Goal: Information Seeking & Learning: Learn about a topic

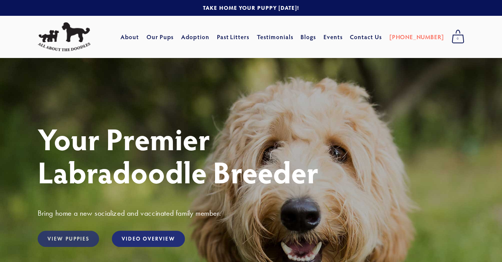
click at [65, 238] on link "View Puppies" at bounding box center [68, 239] width 61 height 16
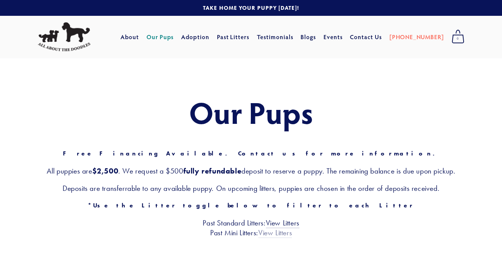
click at [281, 233] on link "View Litters" at bounding box center [275, 233] width 34 height 10
click at [172, 39] on link "Our Pups" at bounding box center [158, 37] width 27 height 14
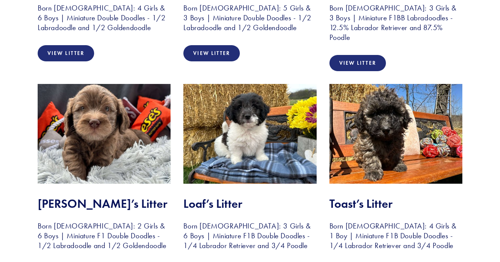
scroll to position [733, 0]
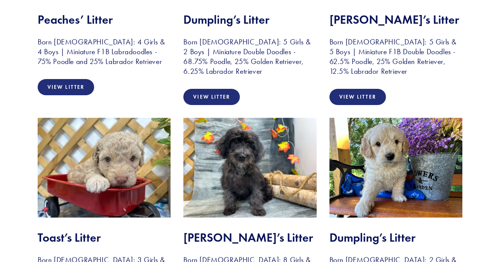
scroll to position [46, 0]
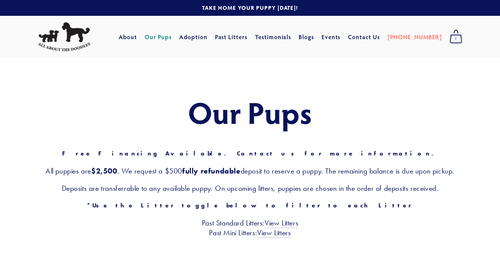
scroll to position [229, 0]
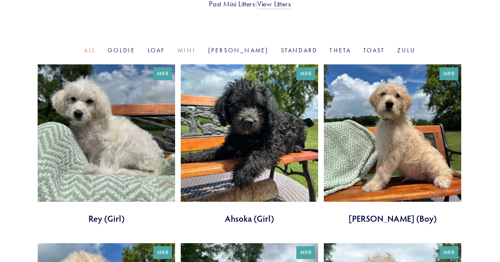
click at [196, 47] on link "Mini" at bounding box center [187, 50] width 18 height 7
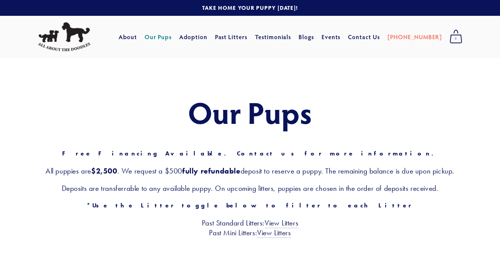
click at [495, 197] on div "Our Pups Free Financing Available. Contact us for more information. All puppies…" at bounding box center [250, 166] width 500 height 217
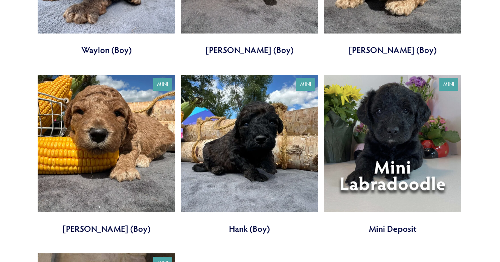
scroll to position [1271, 0]
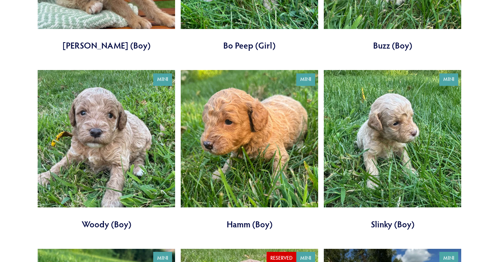
scroll to position [739, 0]
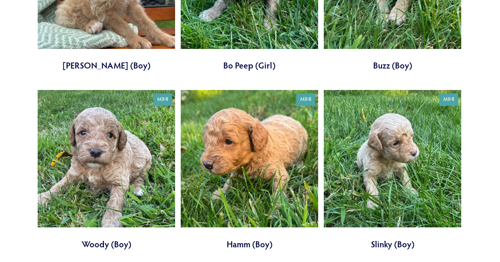
click at [246, 189] on link at bounding box center [249, 170] width 137 height 160
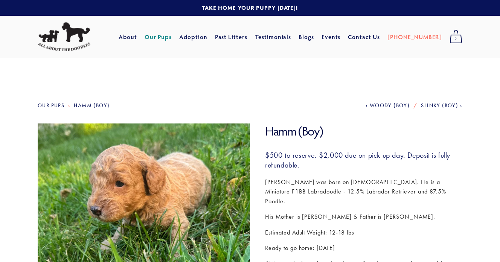
click at [380, 104] on span "Woody (Boy)" at bounding box center [390, 105] width 40 height 6
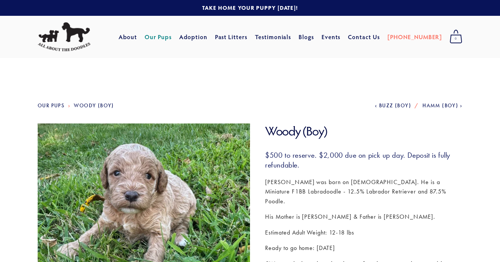
click at [380, 104] on span "Buzz (Boy)" at bounding box center [395, 105] width 32 height 6
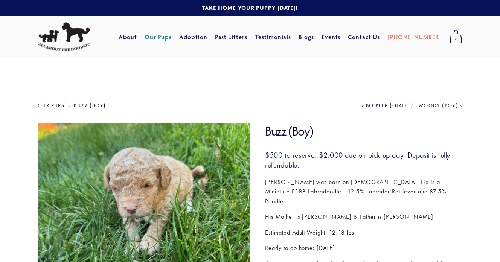
click at [389, 103] on span "Bo Peep (Girl)" at bounding box center [386, 105] width 41 height 6
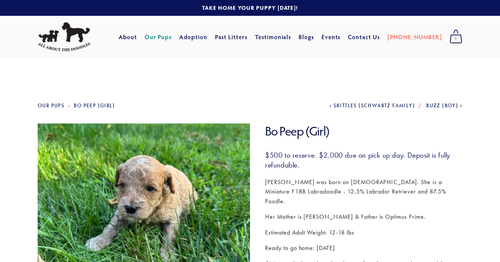
click at [361, 107] on span "Skittles (Schwartz Family)" at bounding box center [374, 105] width 81 height 6
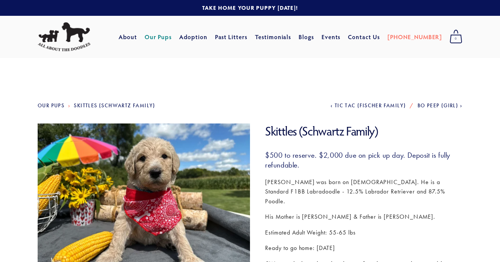
click at [361, 107] on span "Tic Tac (Fischer Family)" at bounding box center [371, 105] width 72 height 6
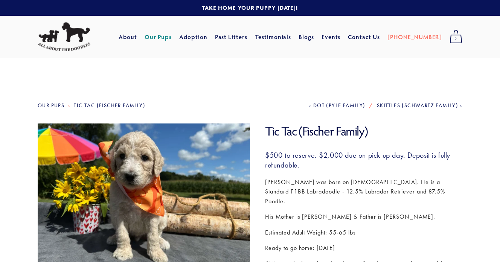
click at [361, 107] on span "Dot (Pyle Family)" at bounding box center [339, 105] width 52 height 6
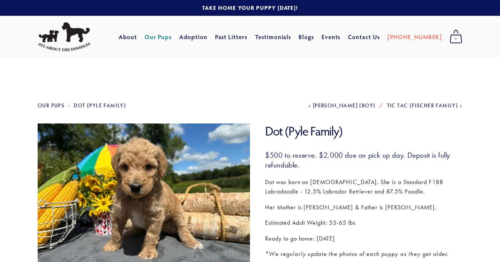
click at [361, 107] on span "[PERSON_NAME] (Boy)" at bounding box center [344, 105] width 63 height 6
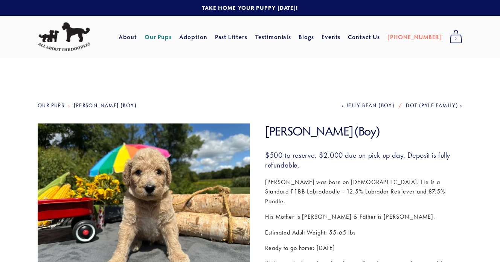
click at [361, 107] on span "Jelly Bean (Boy)" at bounding box center [370, 105] width 49 height 6
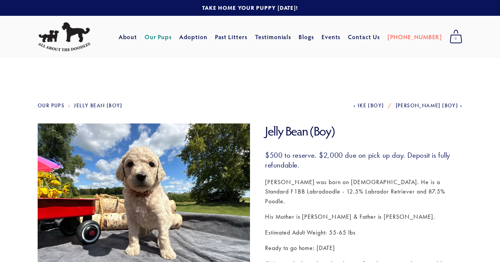
click at [384, 107] on span "Ike (Boy)" at bounding box center [371, 105] width 27 height 6
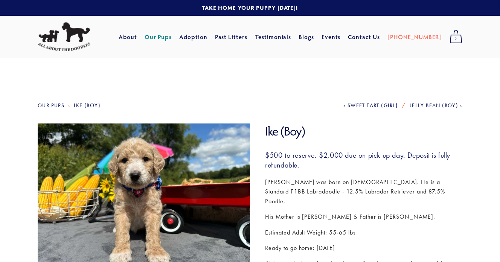
click at [367, 107] on span "Sweet Tart (Girl)" at bounding box center [373, 105] width 51 height 6
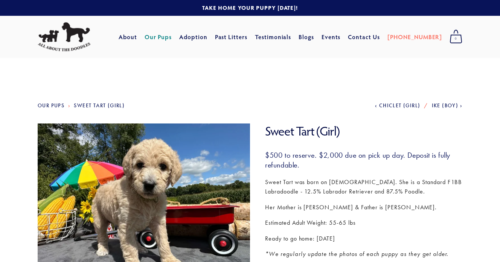
click at [402, 105] on span "Chiclet (Girl)" at bounding box center [399, 105] width 41 height 6
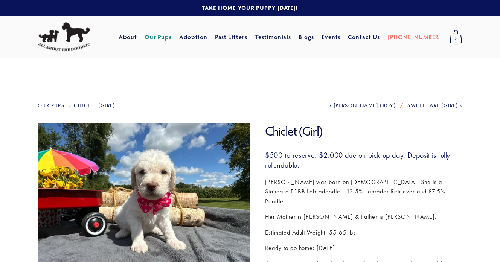
click at [368, 107] on span "[PERSON_NAME] (Boy)" at bounding box center [365, 105] width 63 height 6
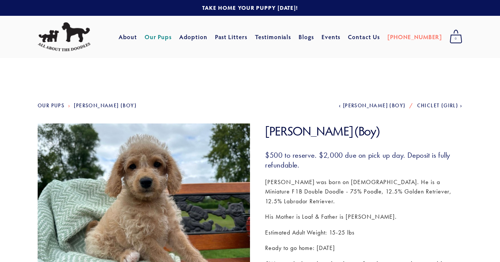
click at [371, 107] on span "[PERSON_NAME] (Boy)" at bounding box center [374, 105] width 63 height 6
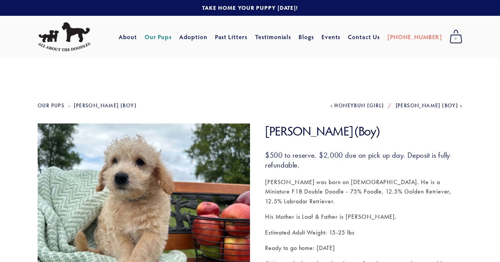
click at [371, 107] on span "Honeybun (Girl)" at bounding box center [359, 105] width 50 height 6
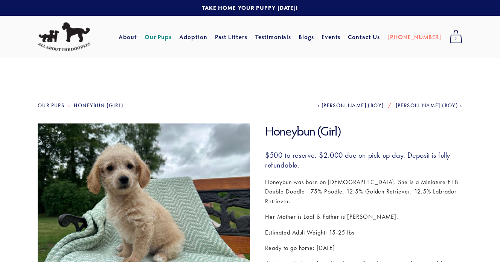
click at [372, 105] on span "[PERSON_NAME] (Boy)" at bounding box center [353, 105] width 63 height 6
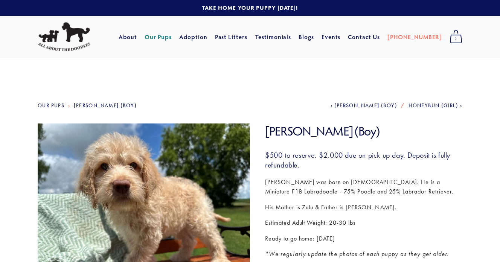
click at [354, 105] on span "Luke Skywalker (Boy)" at bounding box center [365, 105] width 63 height 6
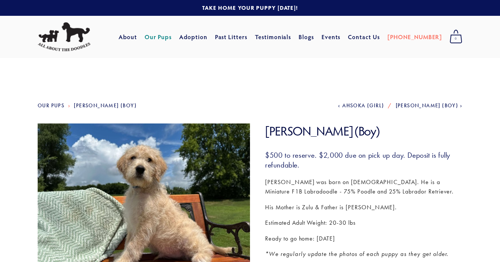
click at [354, 105] on span "Ahsoka (Girl)" at bounding box center [363, 105] width 42 height 6
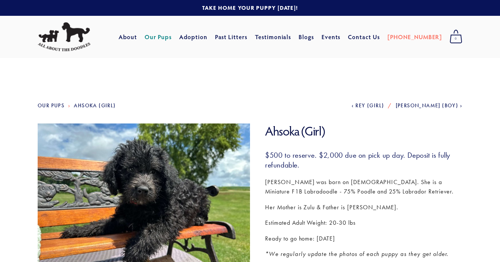
click at [355, 105] on span "Rey (Girl)" at bounding box center [369, 105] width 29 height 6
